Goal: Transaction & Acquisition: Purchase product/service

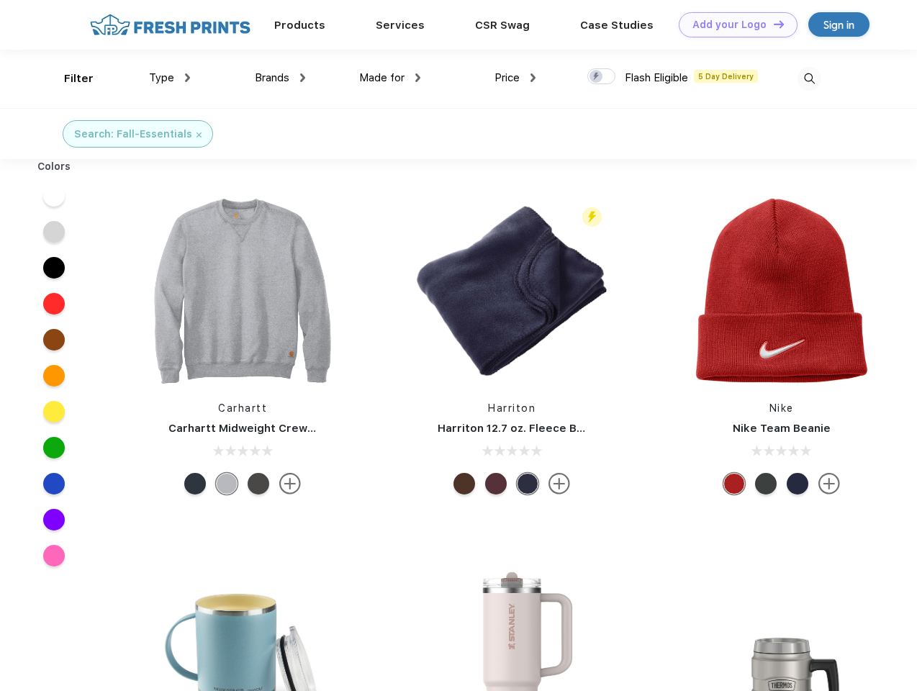
click at [733, 24] on link "Add your Logo Design Tool" at bounding box center [738, 24] width 119 height 25
click at [0, 0] on div "Design Tool" at bounding box center [0, 0] width 0 height 0
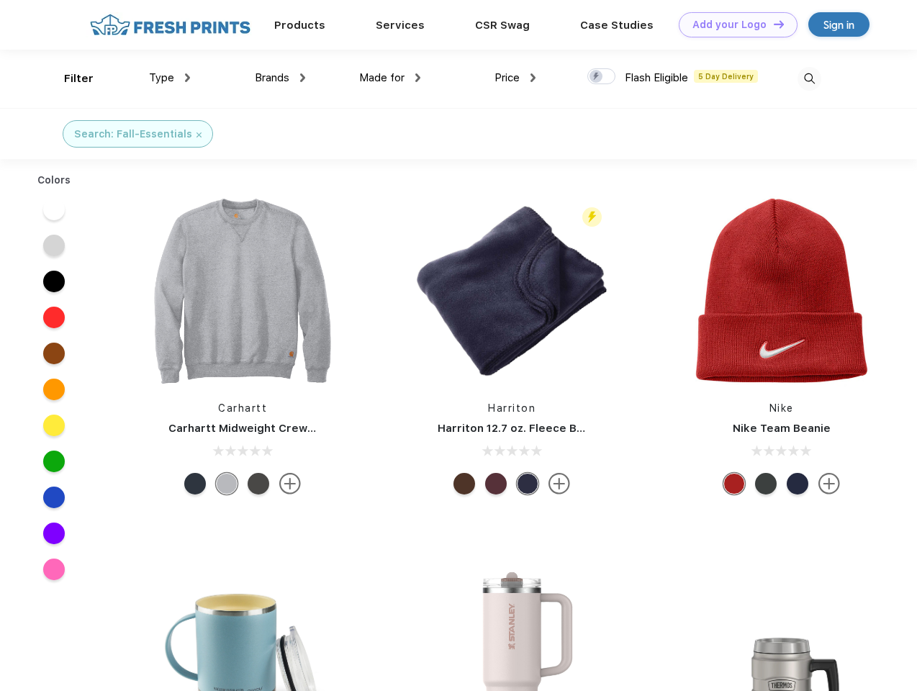
click at [772, 24] on link "Add your Logo Design Tool" at bounding box center [738, 24] width 119 height 25
click at [69, 78] on div "Filter" at bounding box center [79, 79] width 30 height 17
click at [170, 78] on span "Type" at bounding box center [161, 77] width 25 height 13
click at [280, 78] on span "Brands" at bounding box center [272, 77] width 35 height 13
click at [390, 78] on span "Made for" at bounding box center [381, 77] width 45 height 13
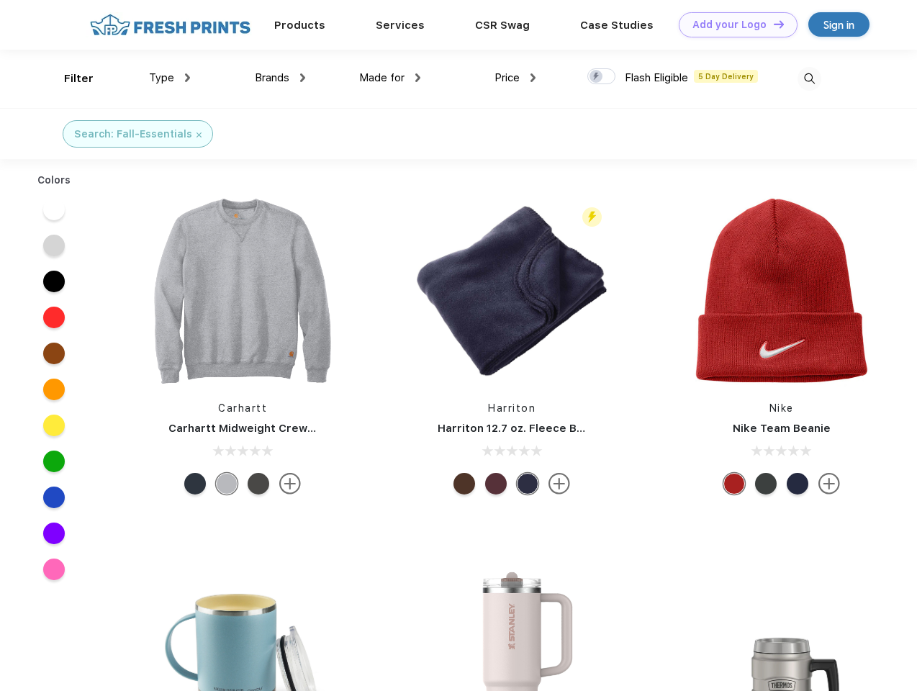
click at [515, 78] on span "Price" at bounding box center [507, 77] width 25 height 13
click at [602, 77] on div at bounding box center [601, 76] width 28 height 16
click at [597, 77] on input "checkbox" at bounding box center [591, 72] width 9 height 9
click at [809, 78] on img at bounding box center [810, 79] width 24 height 24
